Goal: Transaction & Acquisition: Purchase product/service

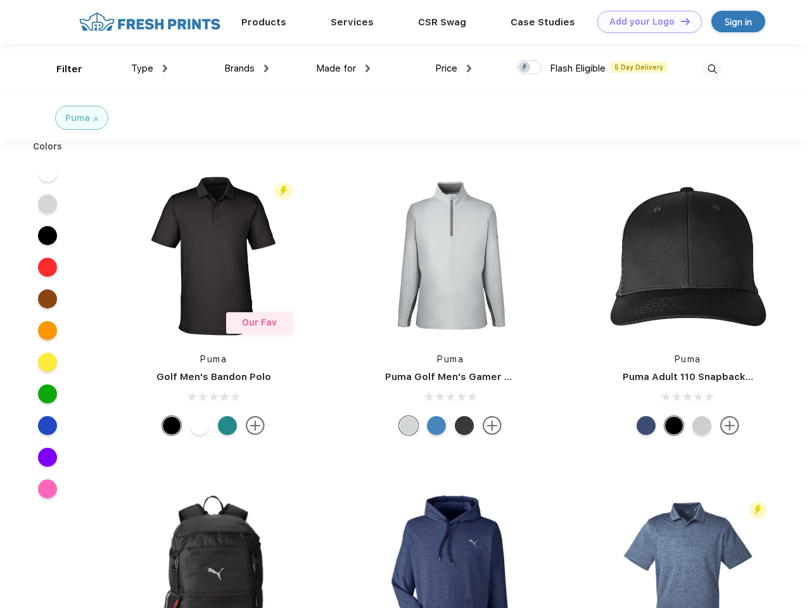
scroll to position [1, 0]
click at [645, 22] on link "Add your Logo Design Tool" at bounding box center [650, 22] width 105 height 22
click at [0, 0] on div "Design Tool" at bounding box center [0, 0] width 0 height 0
click at [680, 21] on link "Add your Logo Design Tool" at bounding box center [650, 22] width 105 height 22
click at [61, 69] on div "Filter" at bounding box center [69, 69] width 26 height 15
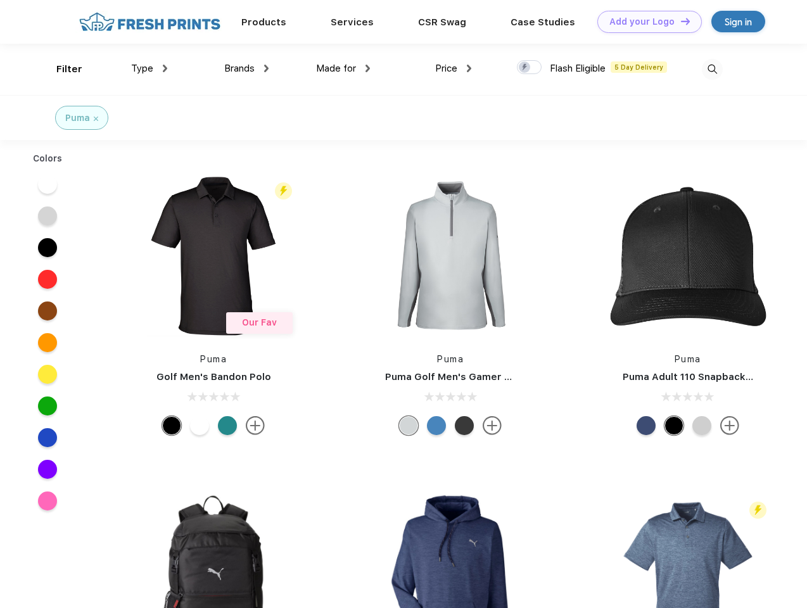
click at [150, 68] on span "Type" at bounding box center [142, 68] width 22 height 11
click at [247, 68] on span "Brands" at bounding box center [239, 68] width 30 height 11
click at [343, 68] on span "Made for" at bounding box center [336, 68] width 40 height 11
click at [454, 68] on span "Price" at bounding box center [446, 68] width 22 height 11
click at [530, 68] on div at bounding box center [529, 67] width 25 height 14
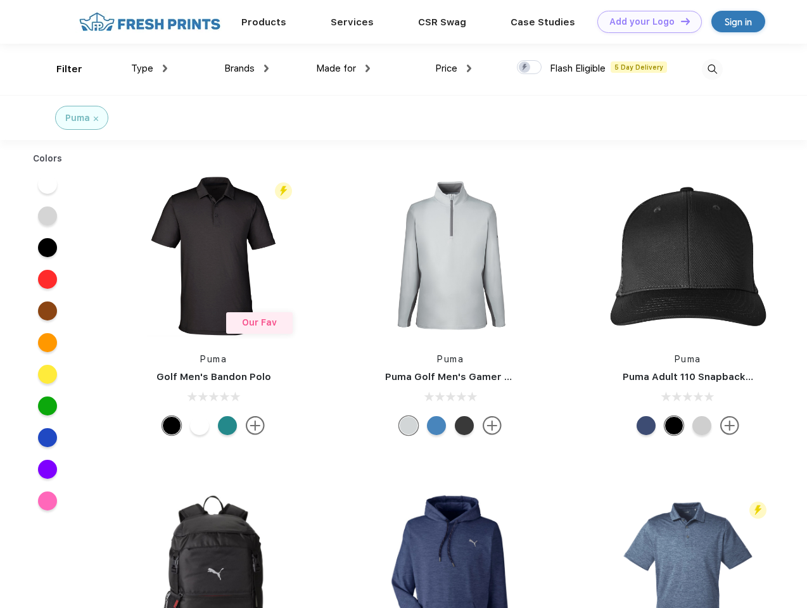
click at [525, 68] on input "checkbox" at bounding box center [521, 64] width 8 height 8
click at [712, 69] on img at bounding box center [712, 69] width 21 height 21
